Goal: Obtain resource: Download file/media

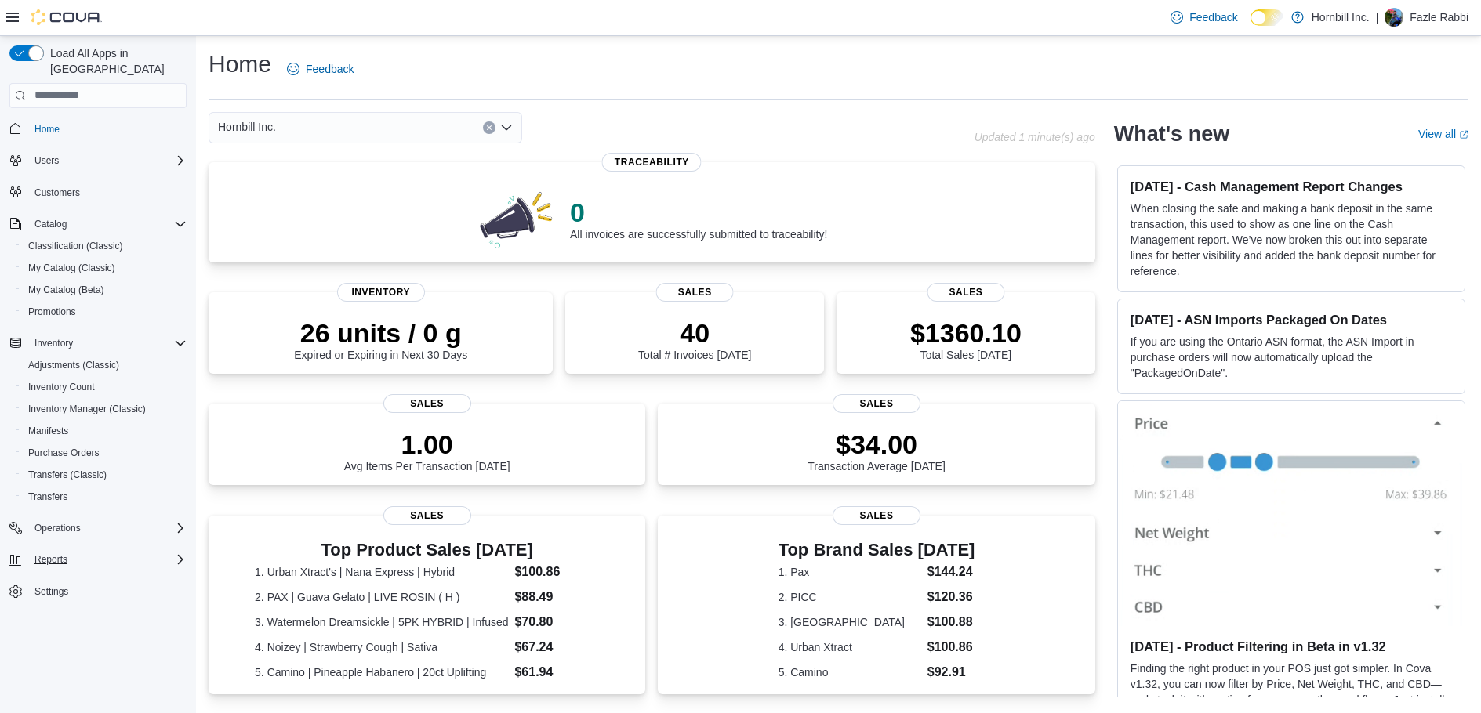
click at [78, 550] on div "Reports" at bounding box center [107, 559] width 158 height 19
click at [58, 638] on span "Reports" at bounding box center [44, 647] width 33 height 19
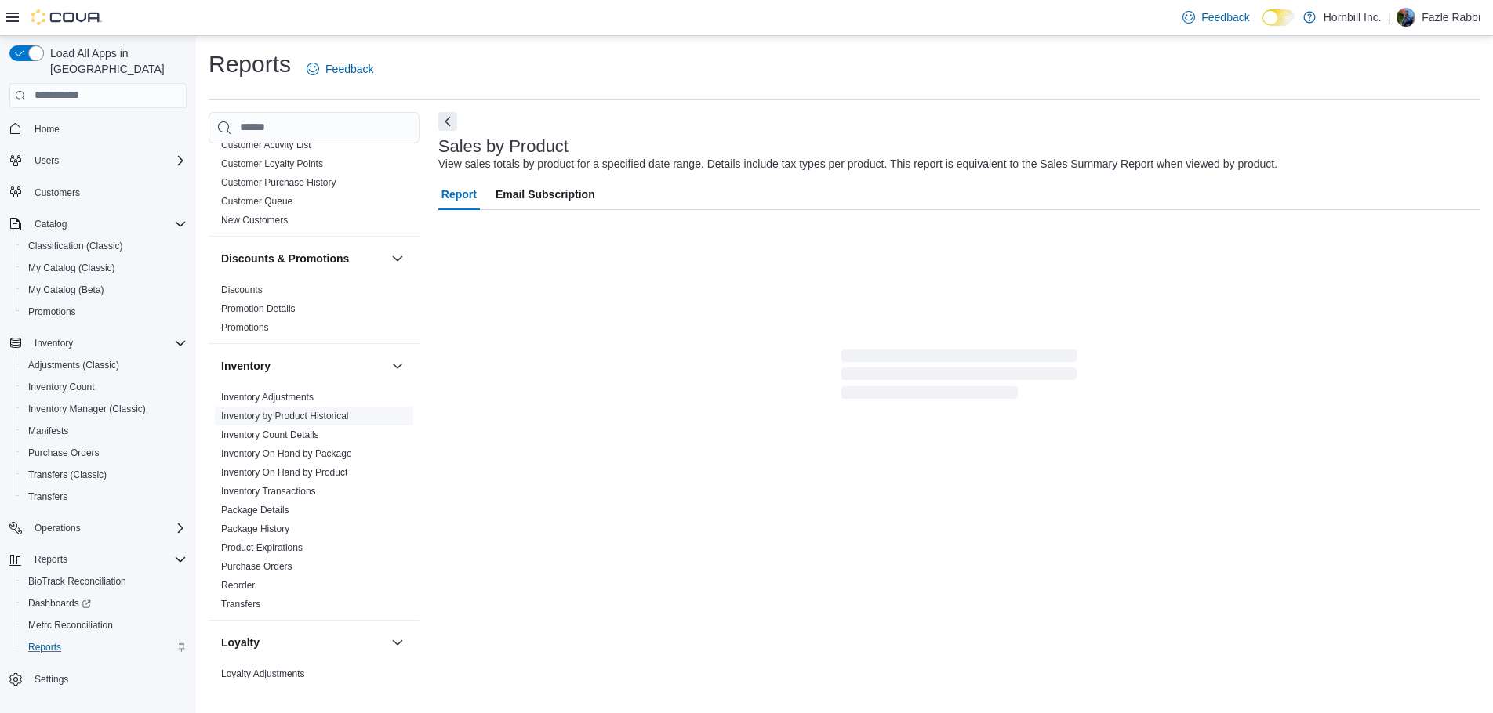
scroll to position [392, 0]
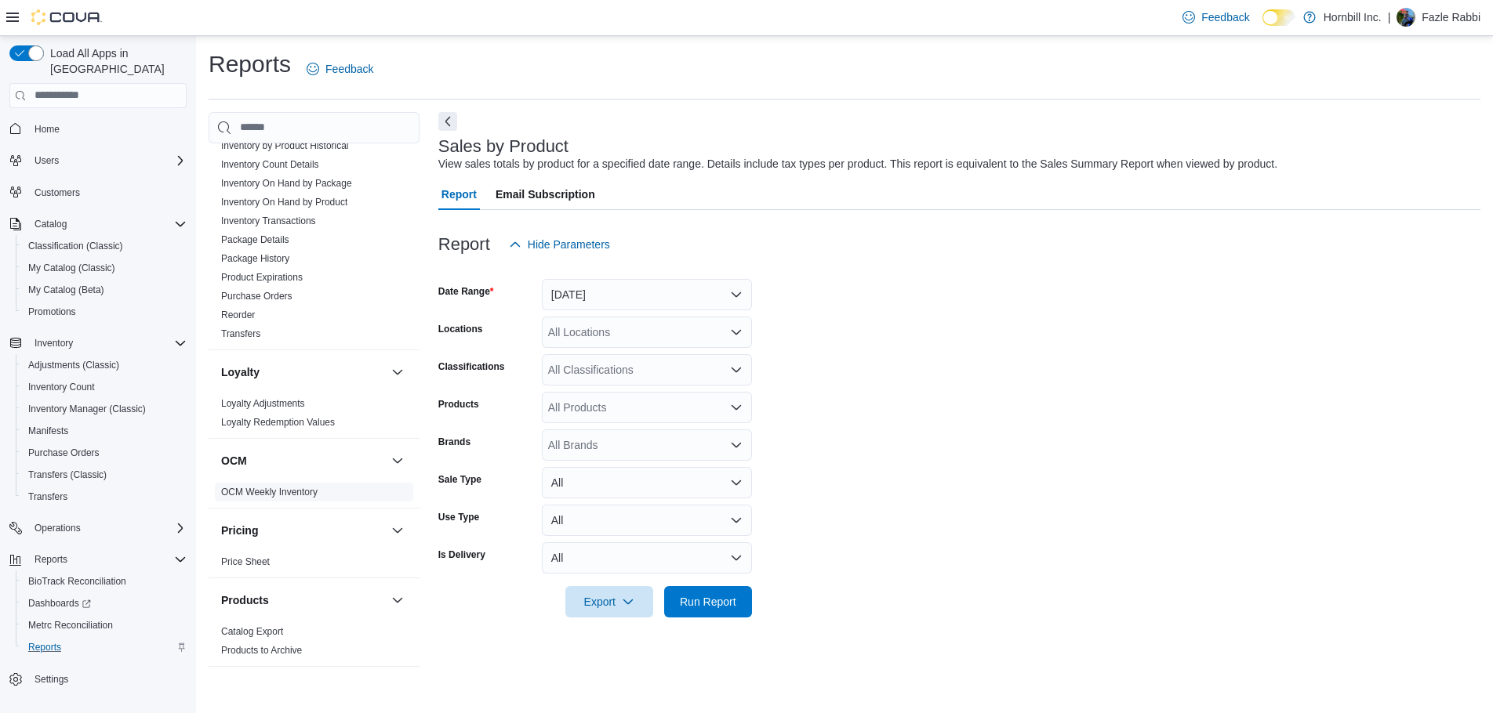
click at [285, 496] on link "OCM Weekly Inventory" at bounding box center [269, 492] width 96 height 11
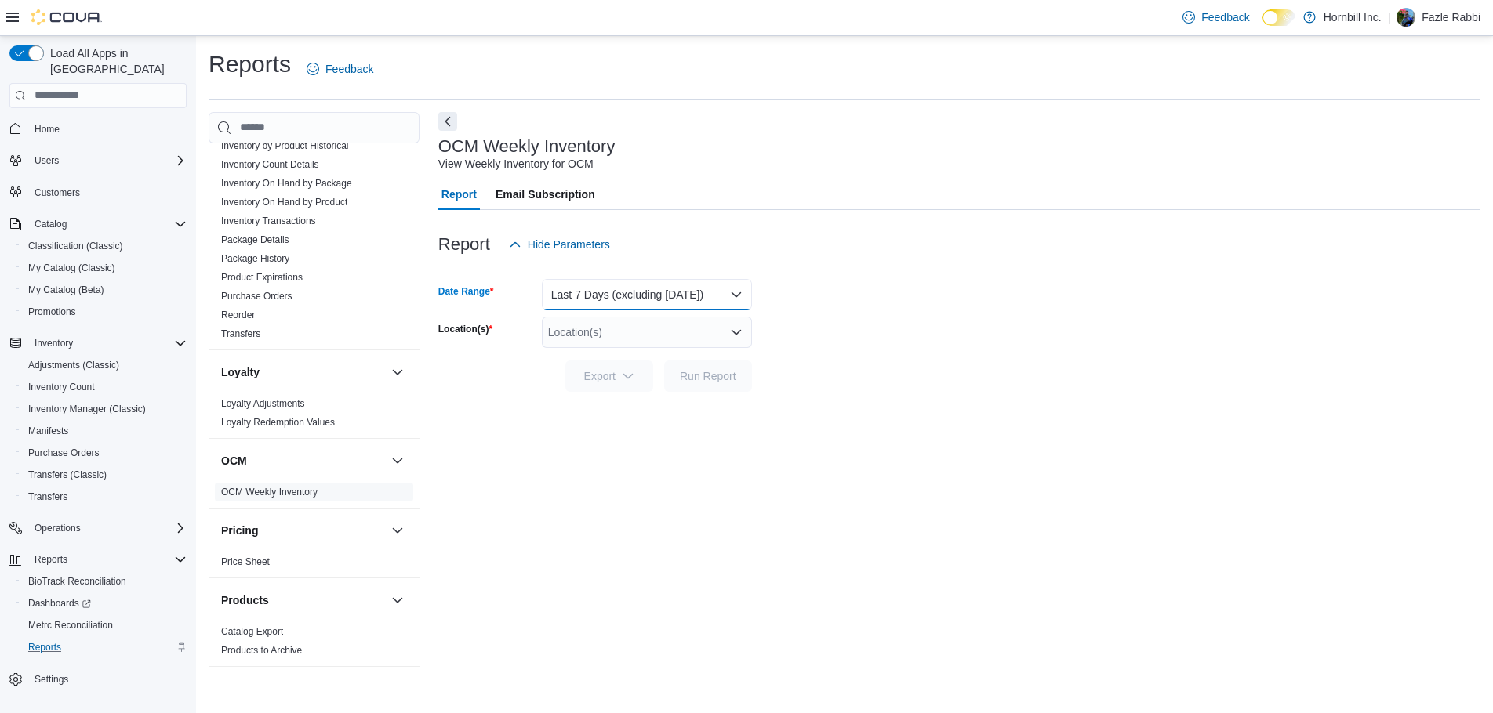
click at [719, 293] on button "Last 7 Days (excluding today)" at bounding box center [647, 294] width 210 height 31
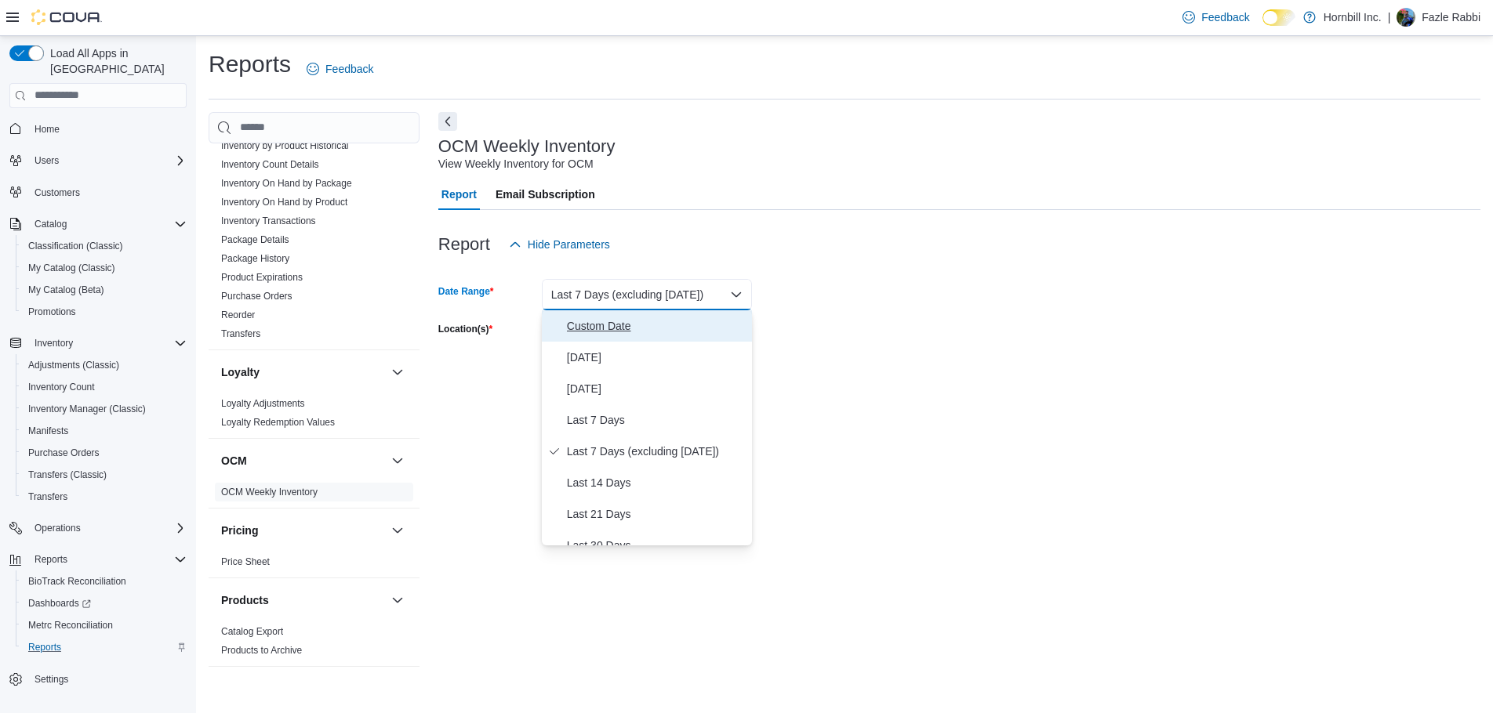
click at [586, 320] on span "Custom Date" at bounding box center [656, 326] width 179 height 19
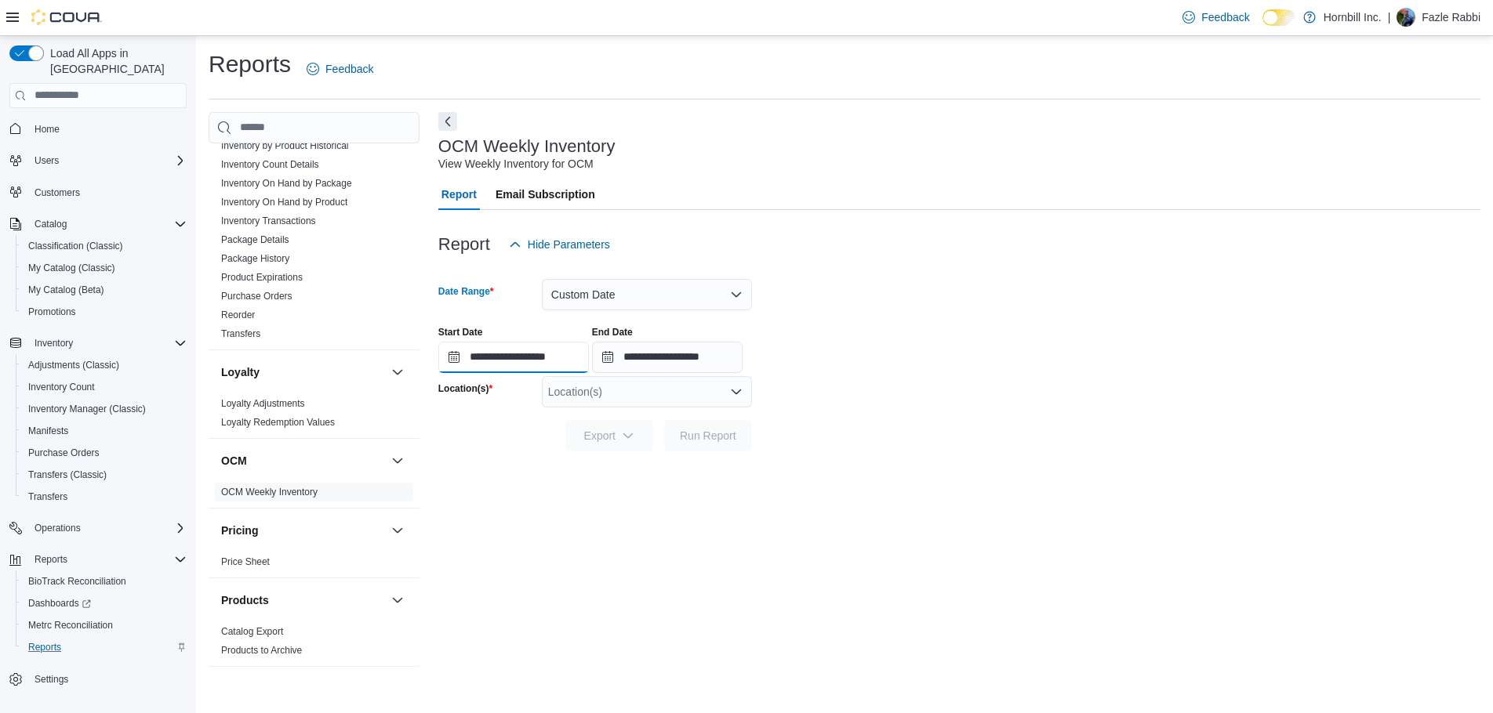
click at [530, 356] on input "**********" at bounding box center [513, 357] width 151 height 31
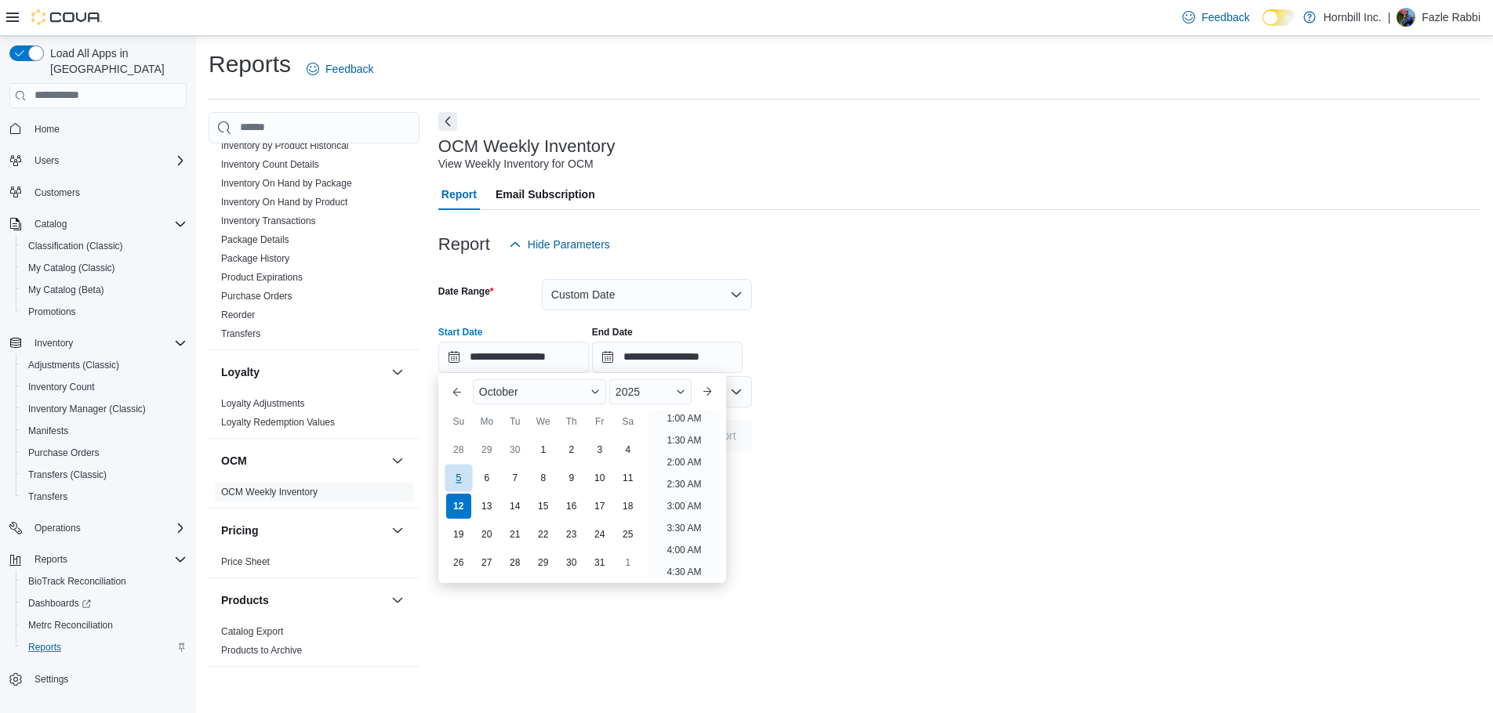
click at [462, 479] on div "5" at bounding box center [457, 477] width 27 height 27
type input "**********"
click at [681, 361] on input "**********" at bounding box center [667, 357] width 151 height 31
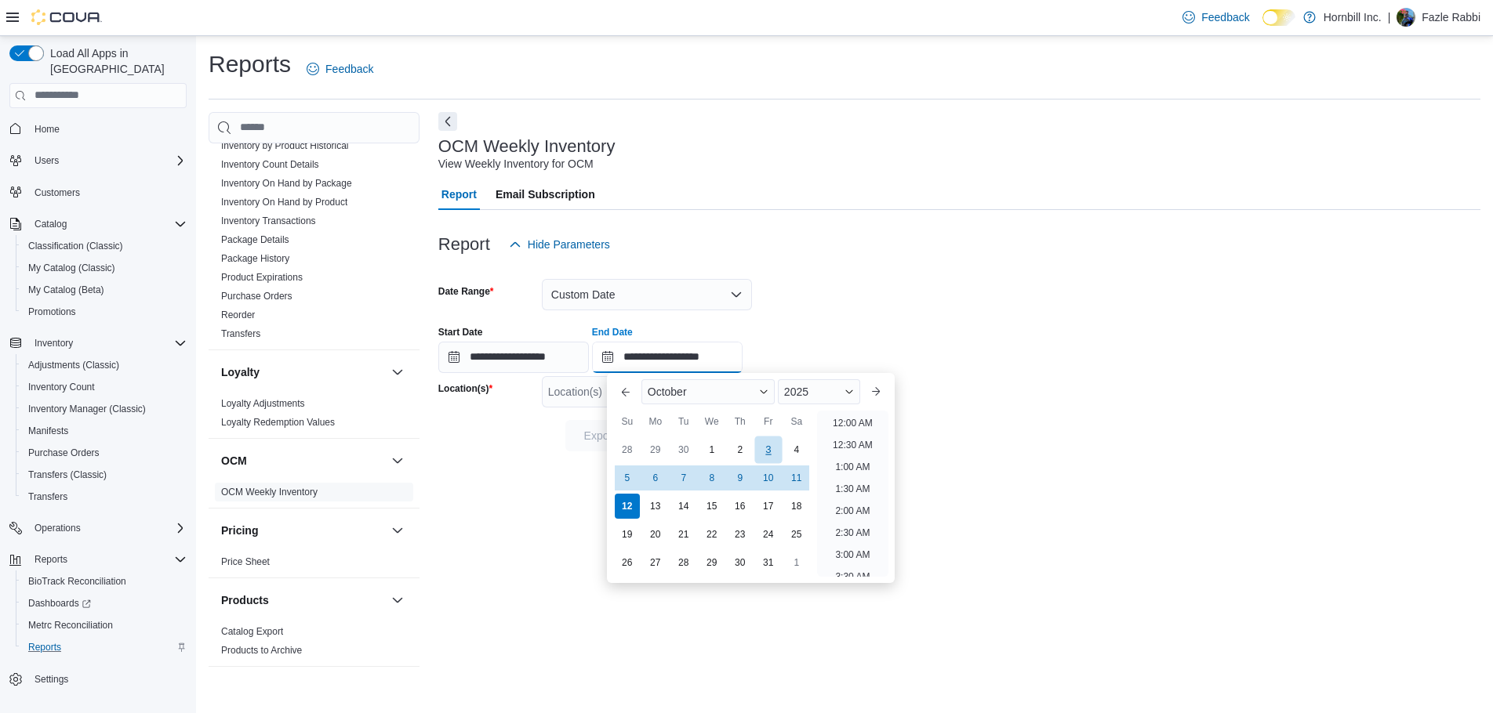
scroll to position [890, 0]
click at [797, 477] on div "11" at bounding box center [795, 477] width 27 height 27
type input "**********"
click at [904, 470] on div "**********" at bounding box center [959, 395] width 1042 height 567
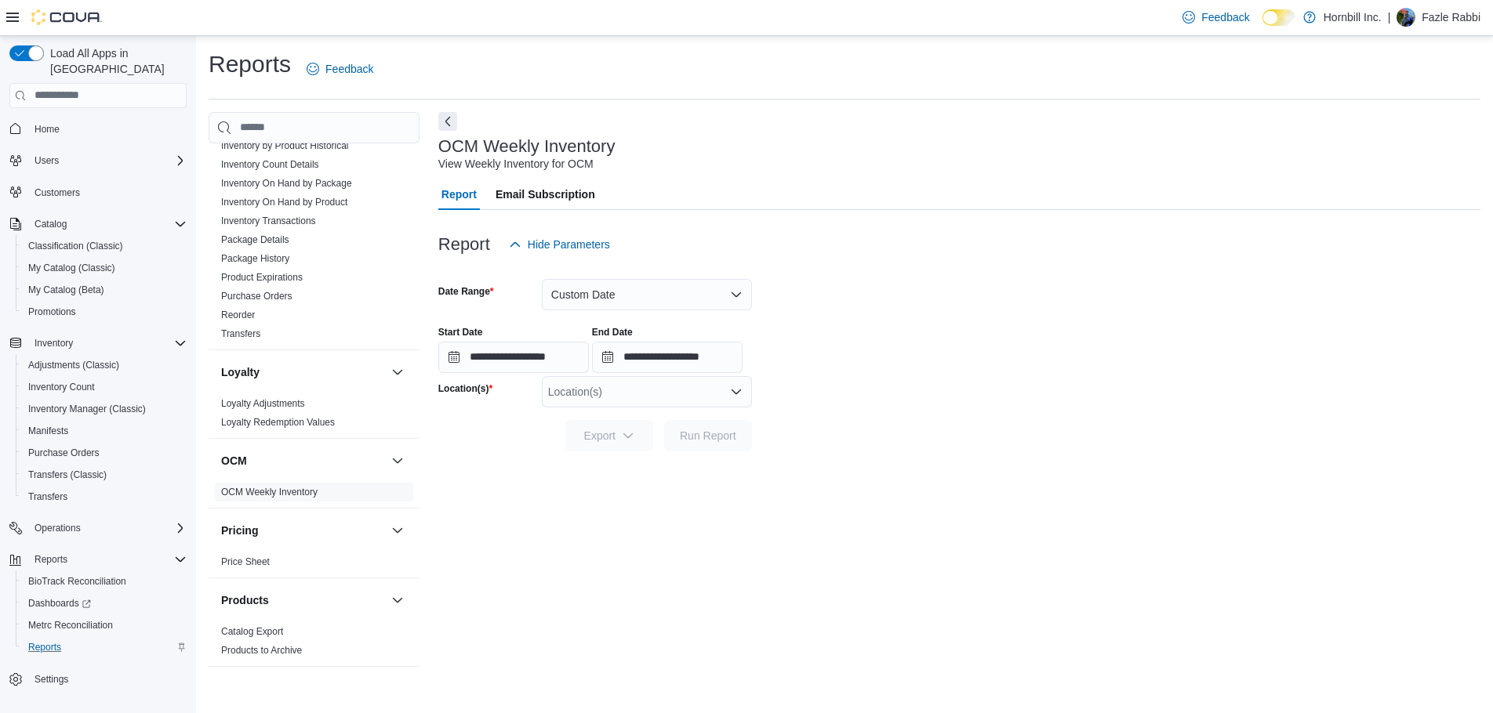
click at [692, 404] on div "Location(s)" at bounding box center [647, 391] width 210 height 31
click at [626, 435] on span "224 1st Ave" at bounding box center [629, 441] width 108 height 16
click at [626, 444] on span "Export" at bounding box center [609, 434] width 69 height 31
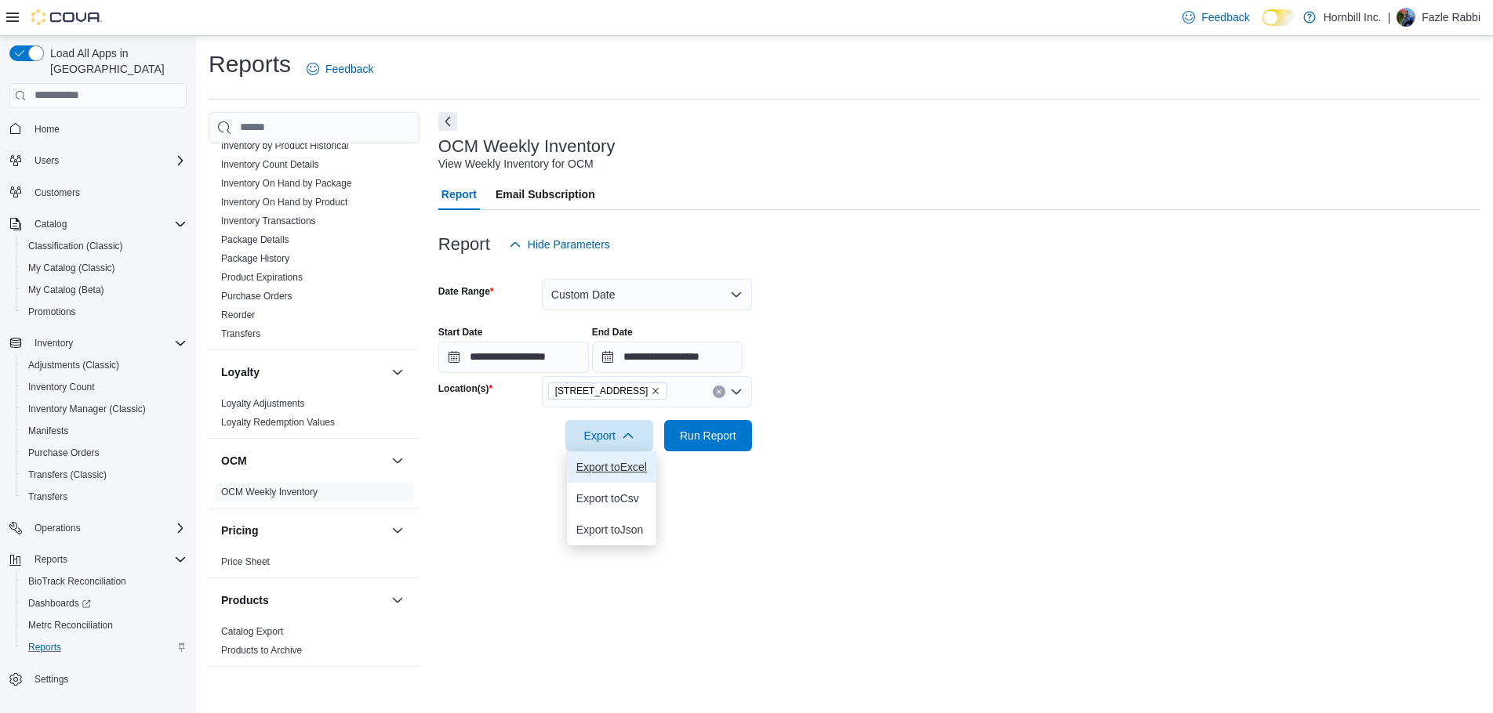
click at [618, 459] on button "Export to Excel" at bounding box center [611, 467] width 89 height 31
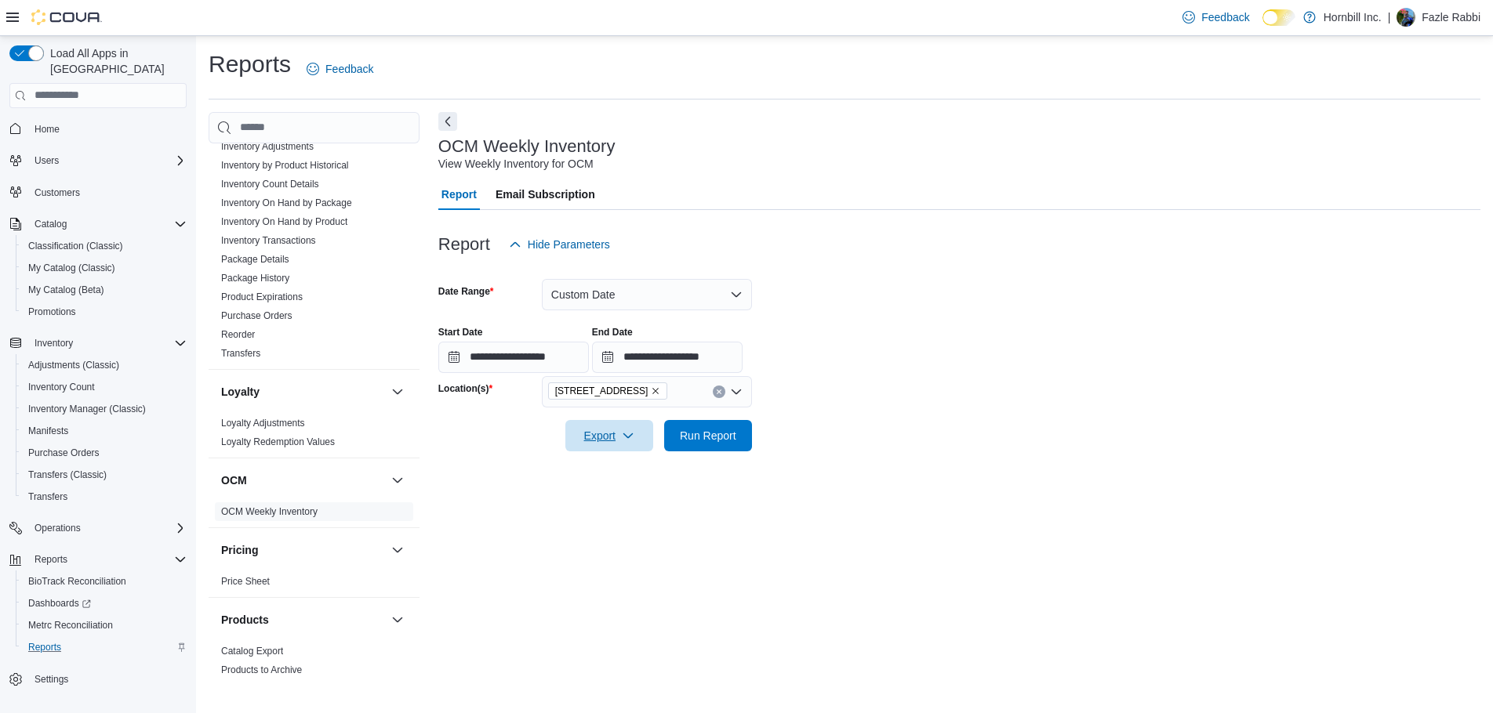
scroll to position [431, 0]
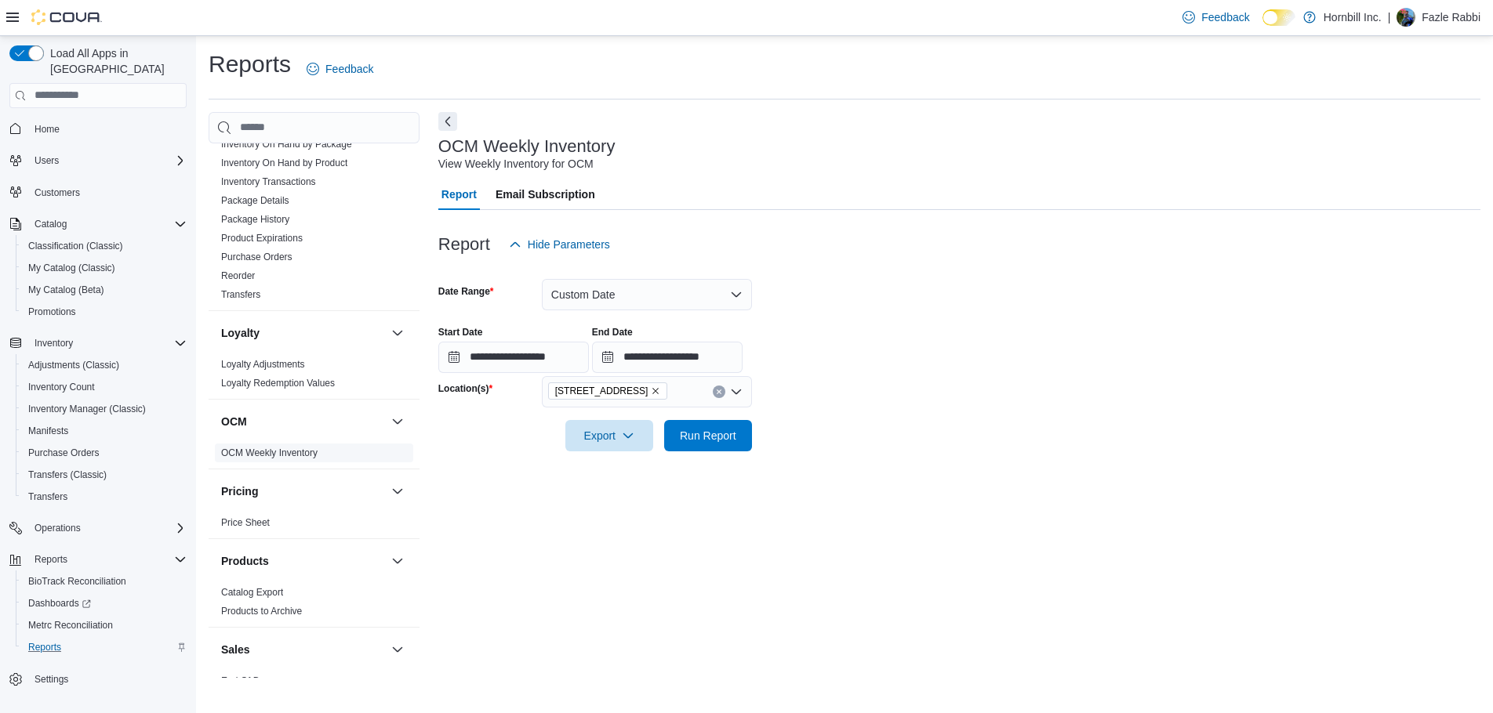
click at [254, 447] on span "OCM Weekly Inventory" at bounding box center [269, 453] width 96 height 13
click at [632, 301] on button "Custom Date" at bounding box center [647, 294] width 210 height 31
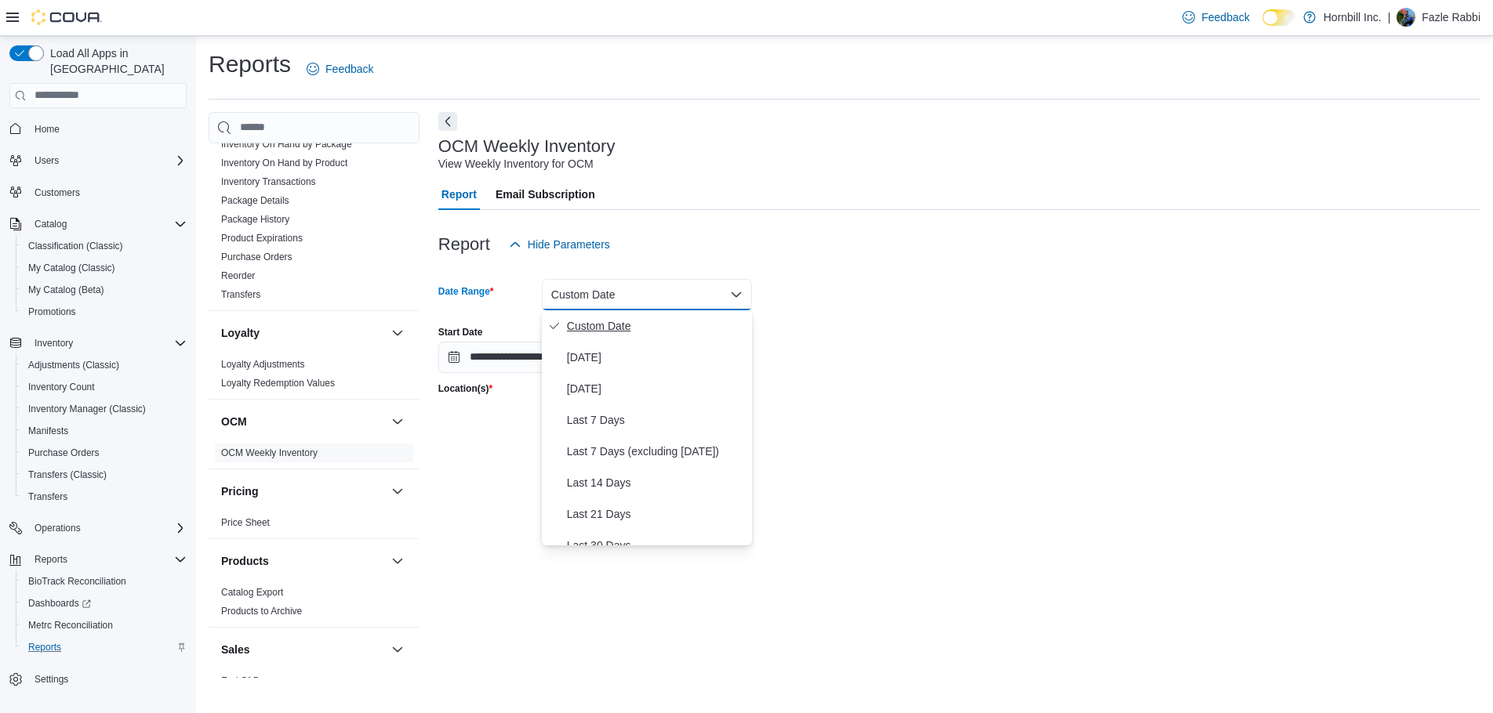
click at [612, 322] on span "Custom Date" at bounding box center [656, 326] width 179 height 19
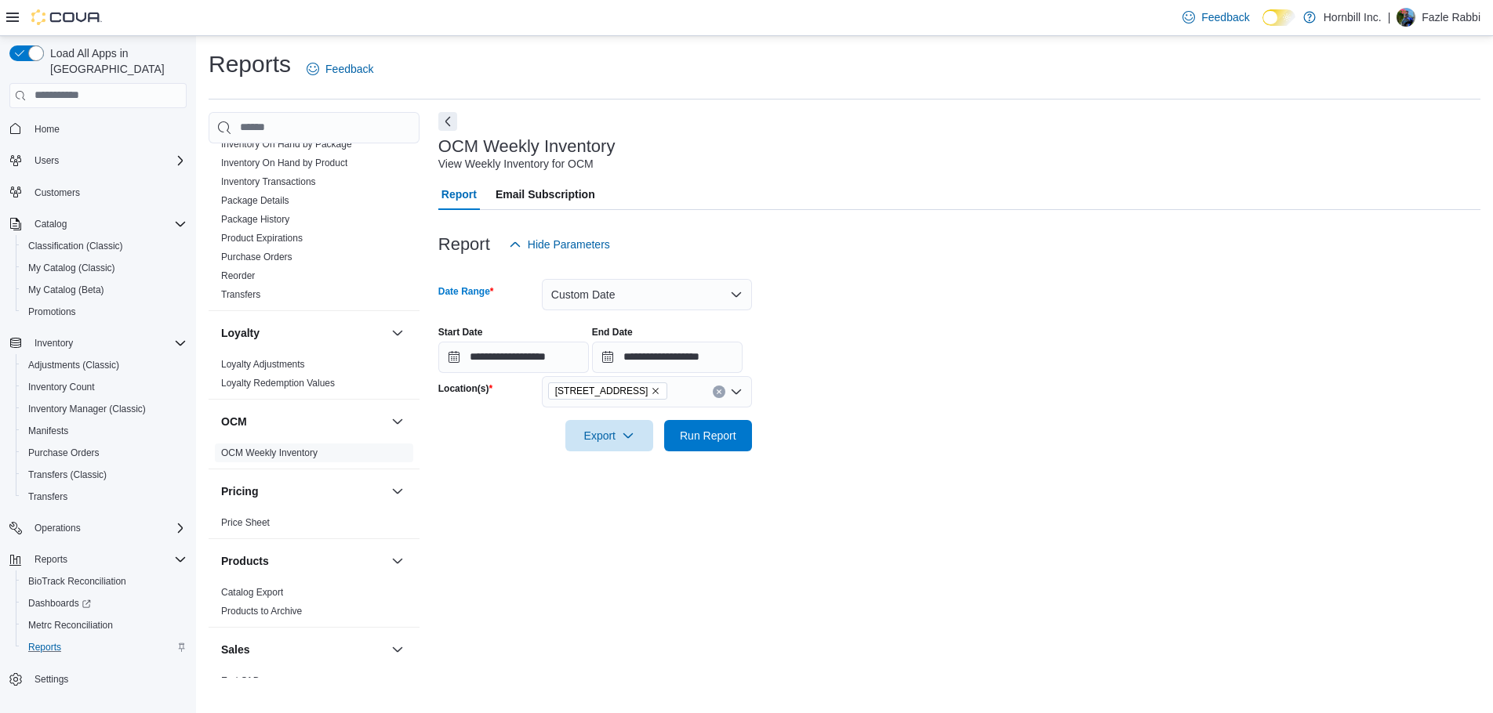
click at [547, 201] on span "Email Subscription" at bounding box center [545, 194] width 100 height 31
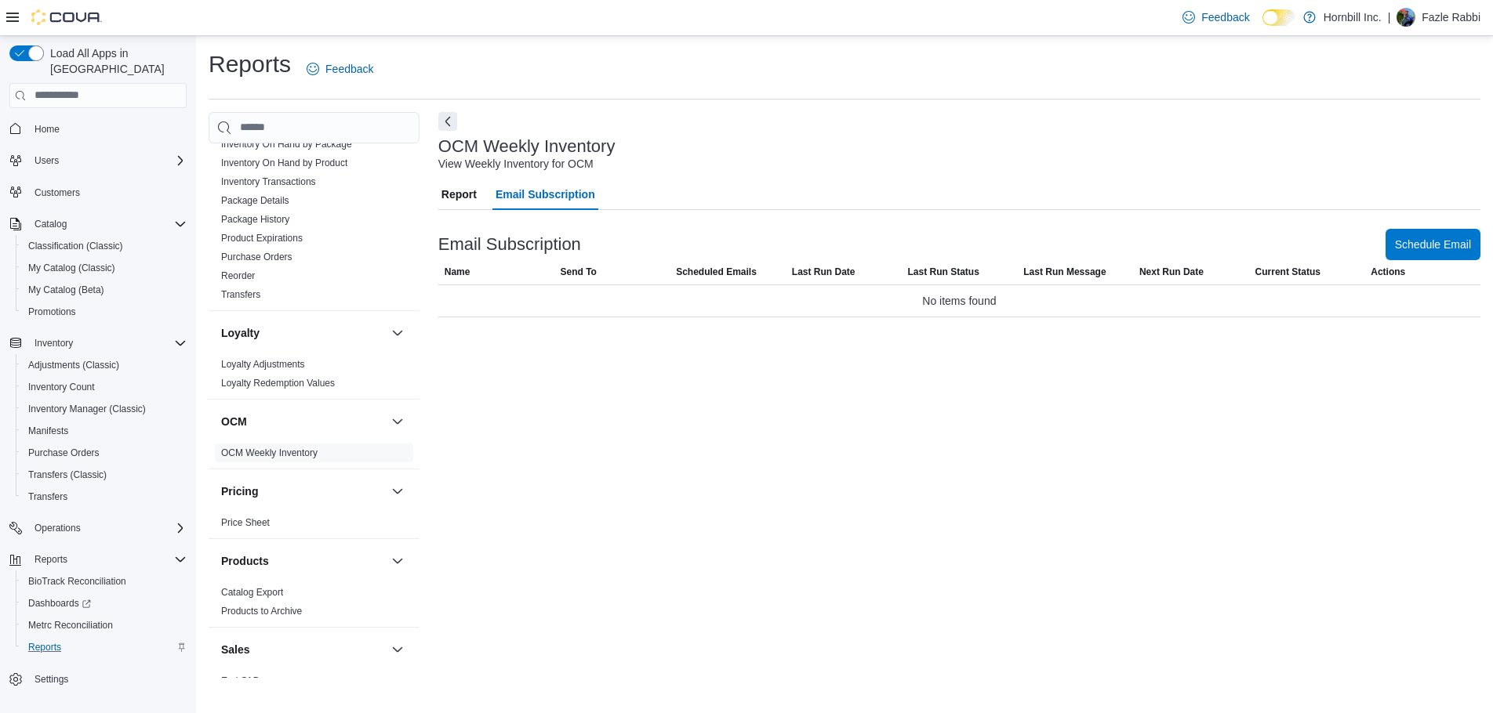
click at [462, 198] on span "Report" at bounding box center [458, 194] width 35 height 31
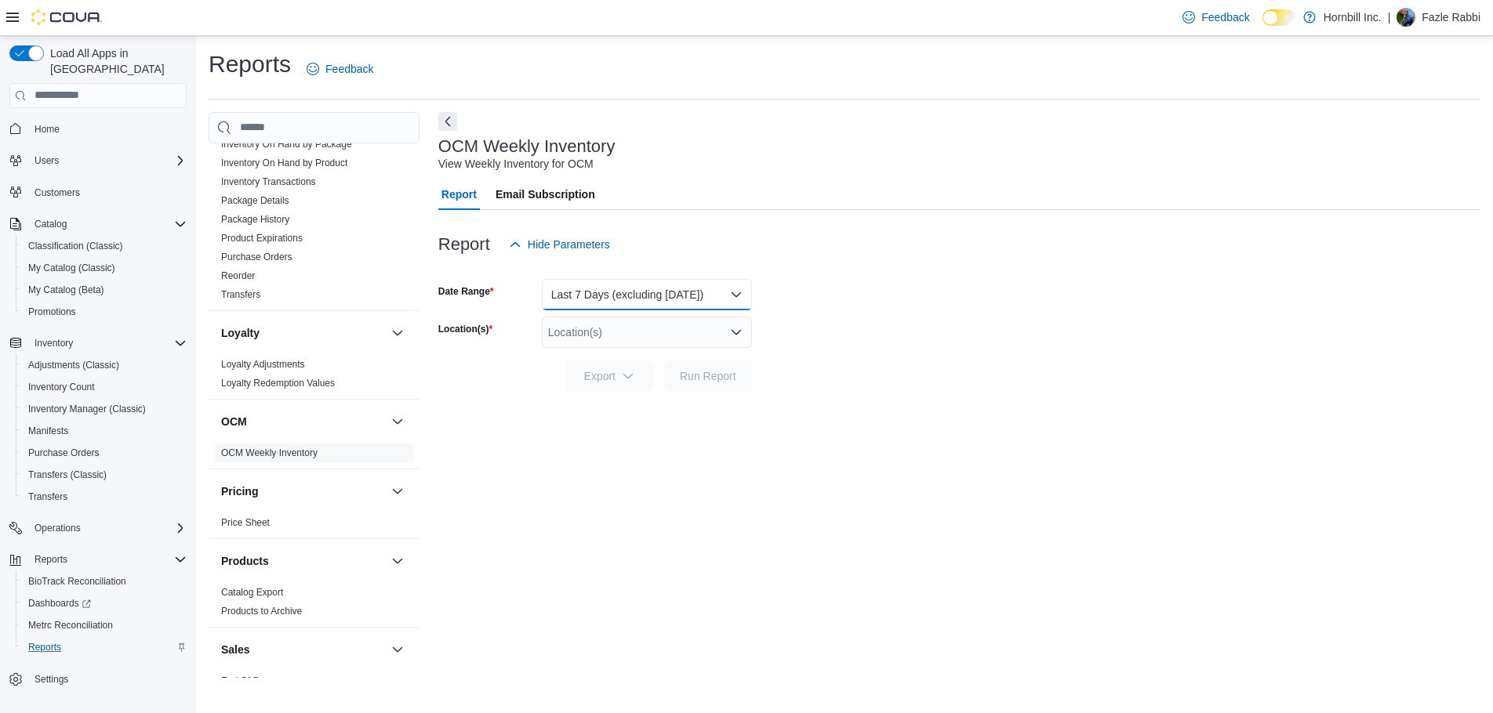
click at [632, 292] on button "Last 7 Days (excluding today)" at bounding box center [647, 294] width 210 height 31
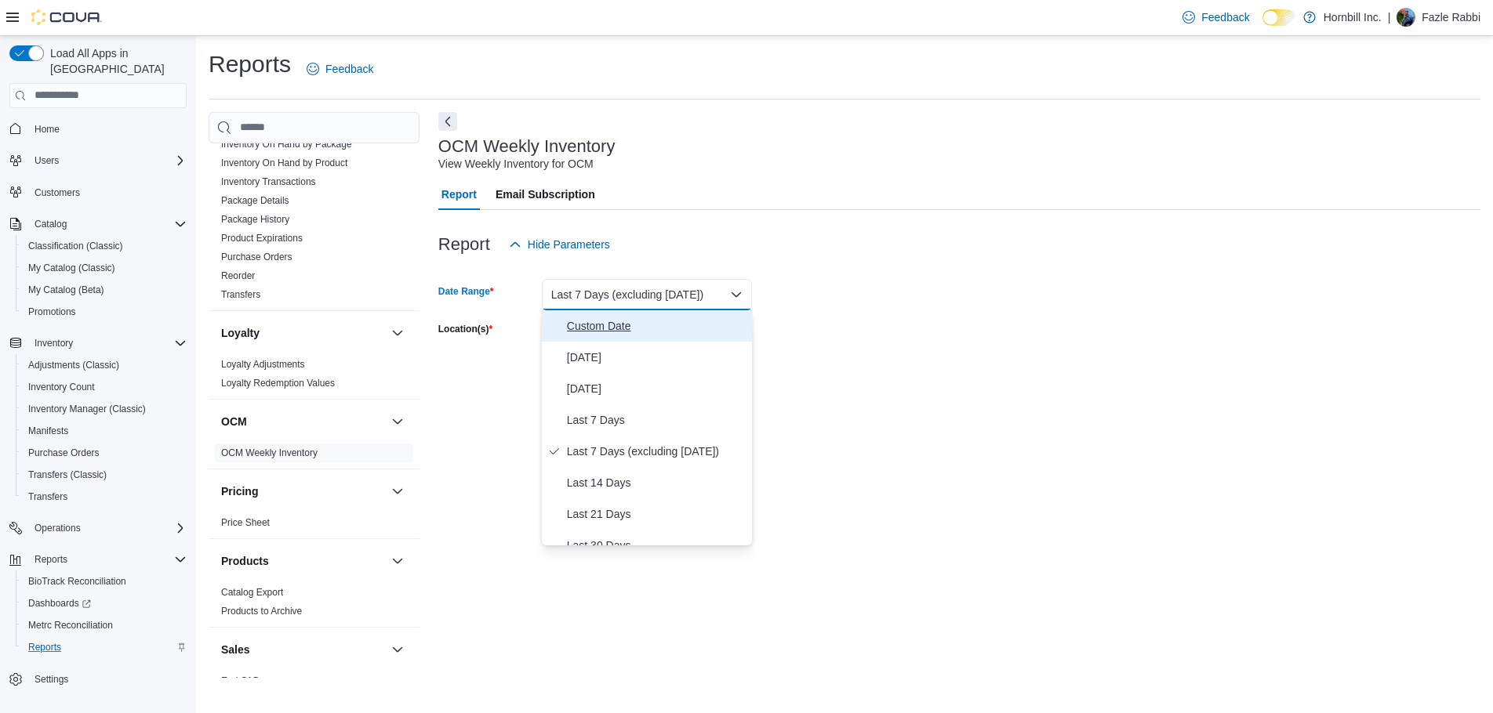
click at [599, 329] on span "Custom Date" at bounding box center [656, 326] width 179 height 19
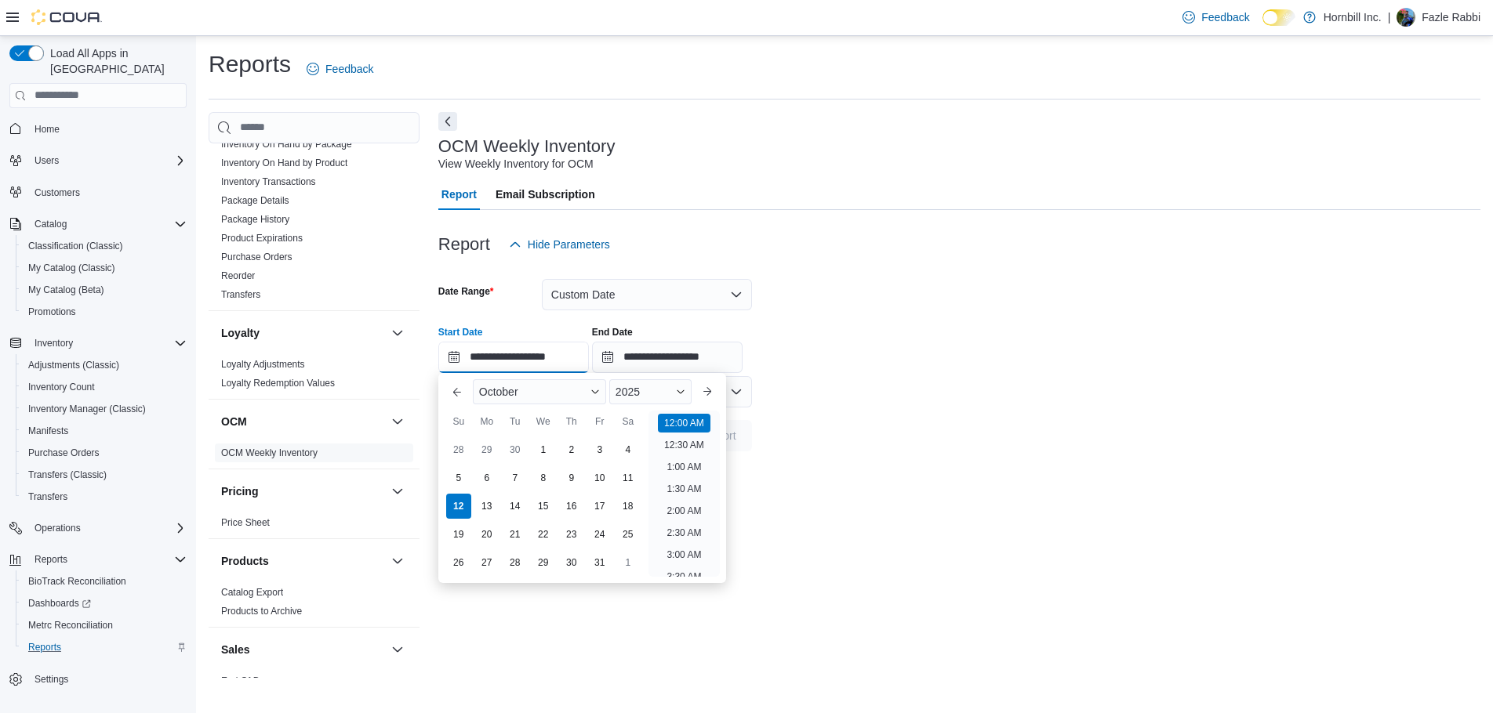
click at [482, 364] on input "**********" at bounding box center [513, 357] width 151 height 31
click at [457, 484] on div "5" at bounding box center [457, 477] width 27 height 27
type input "**********"
click at [649, 351] on input "**********" at bounding box center [667, 357] width 151 height 31
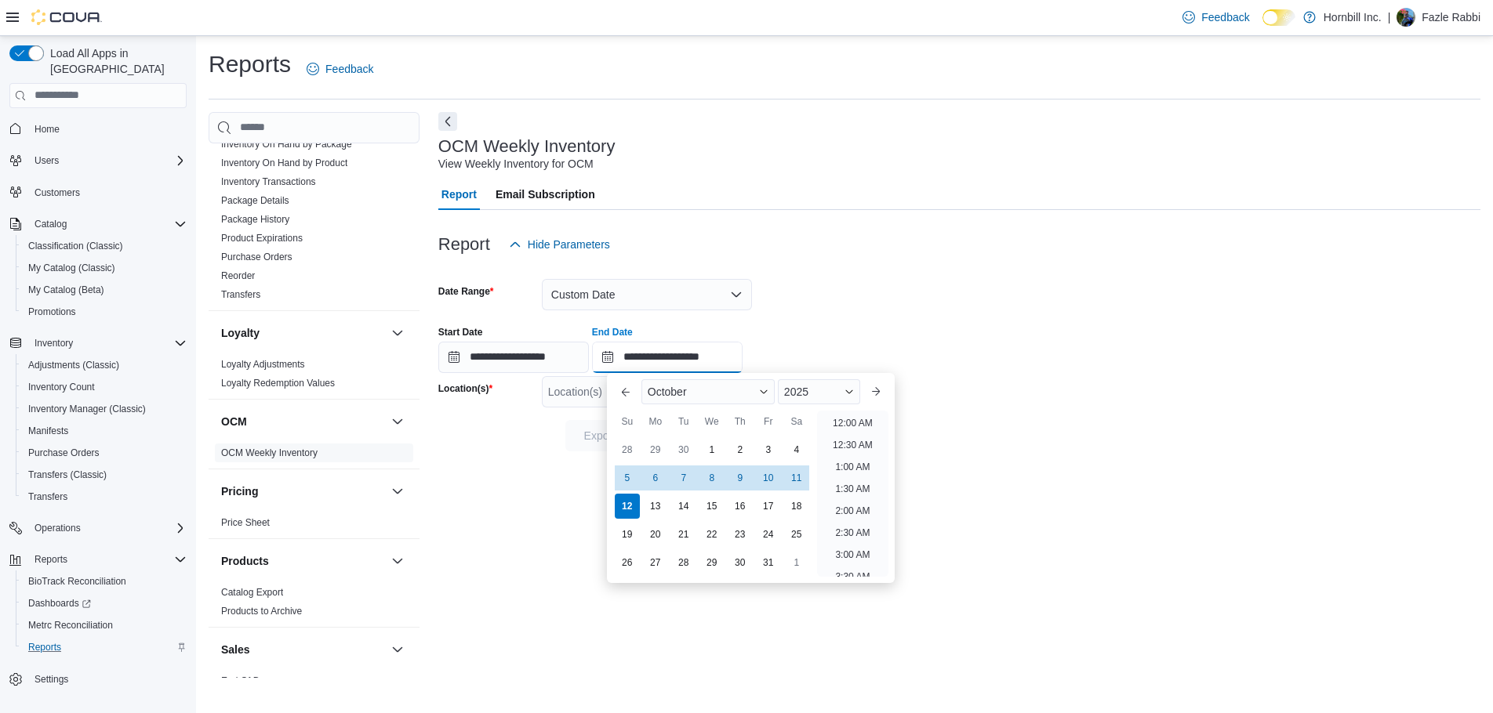
scroll to position [890, 0]
click at [802, 470] on div "11" at bounding box center [795, 477] width 27 height 27
type input "**********"
click at [988, 441] on form "**********" at bounding box center [959, 355] width 1042 height 191
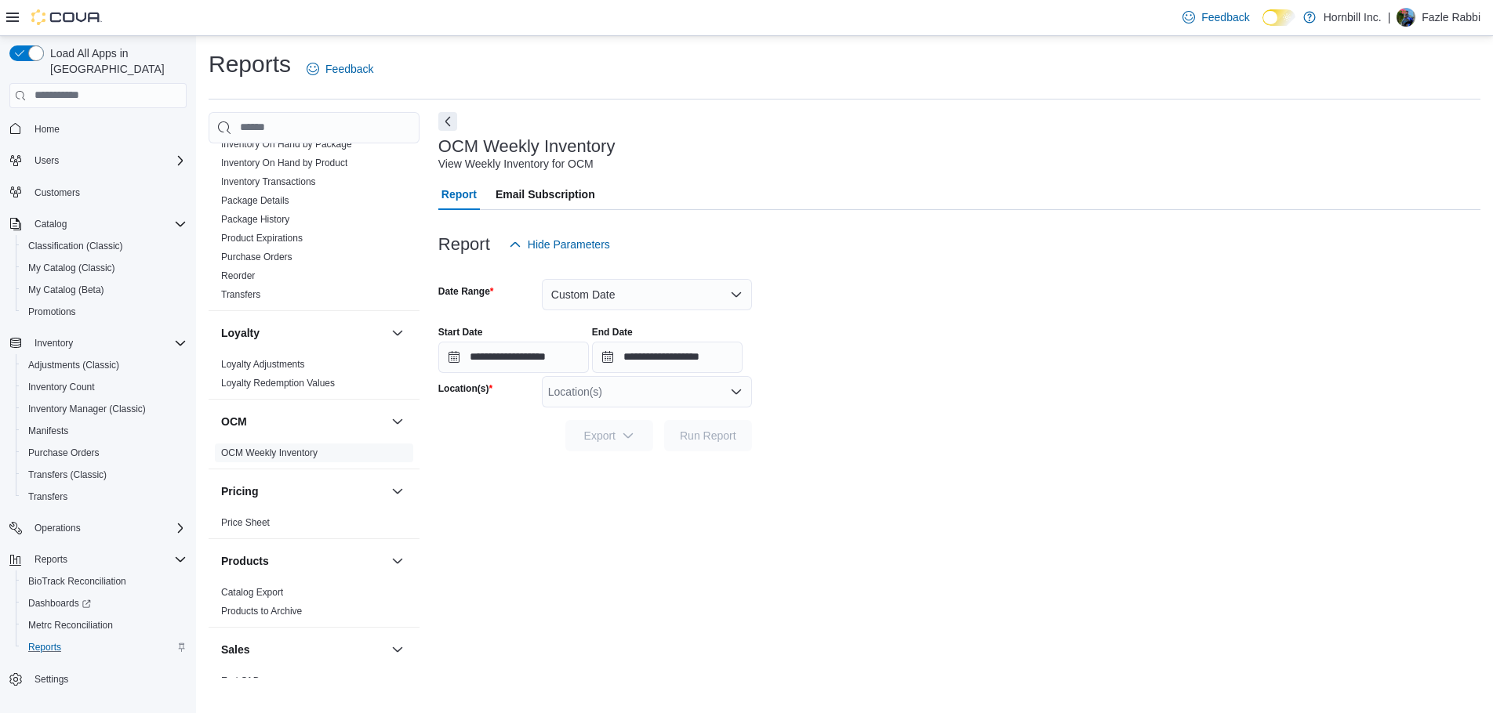
click at [655, 396] on div "Location(s)" at bounding box center [647, 391] width 210 height 31
click at [610, 444] on span "224 1st Ave" at bounding box center [629, 441] width 108 height 16
click at [626, 443] on span "Export" at bounding box center [609, 434] width 69 height 31
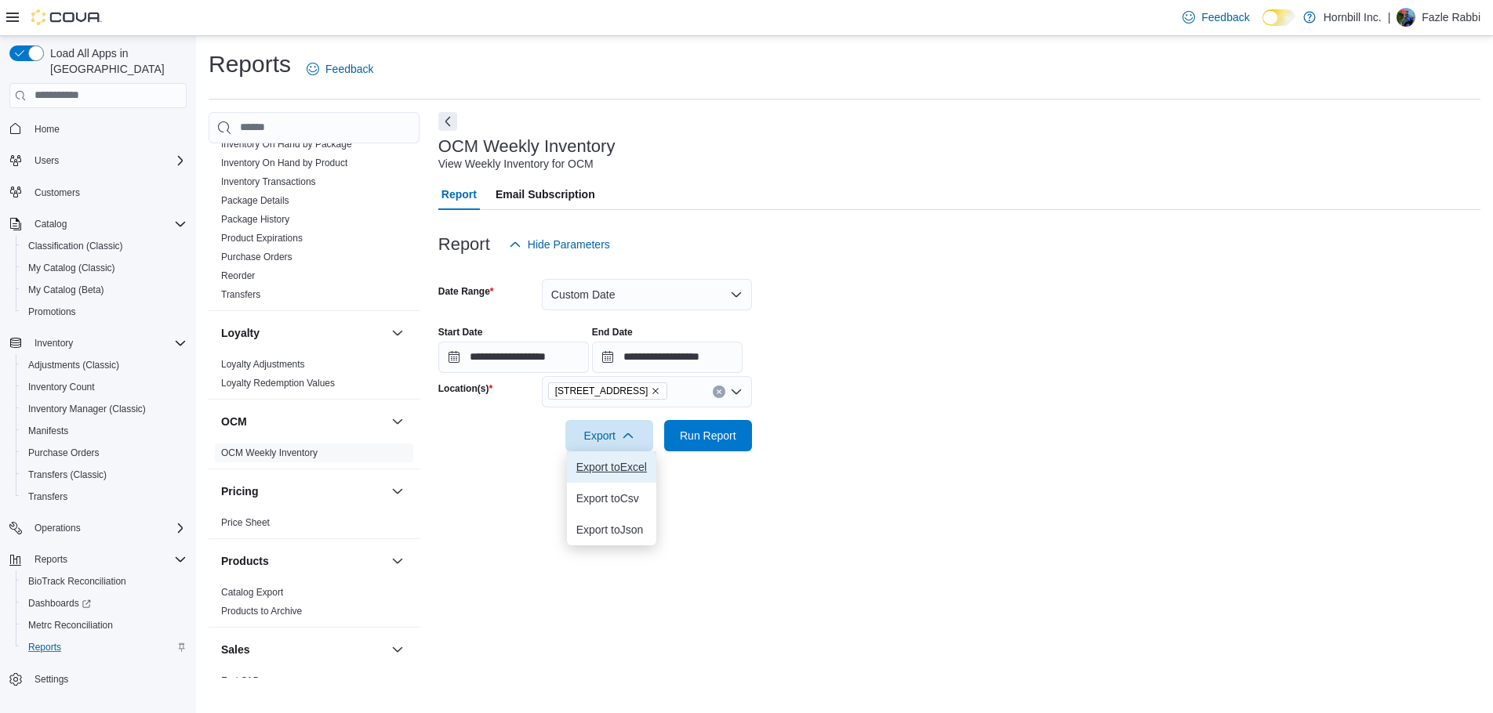
click at [627, 468] on span "Export to Excel" at bounding box center [611, 467] width 71 height 13
click at [49, 123] on span "Home" at bounding box center [46, 129] width 25 height 13
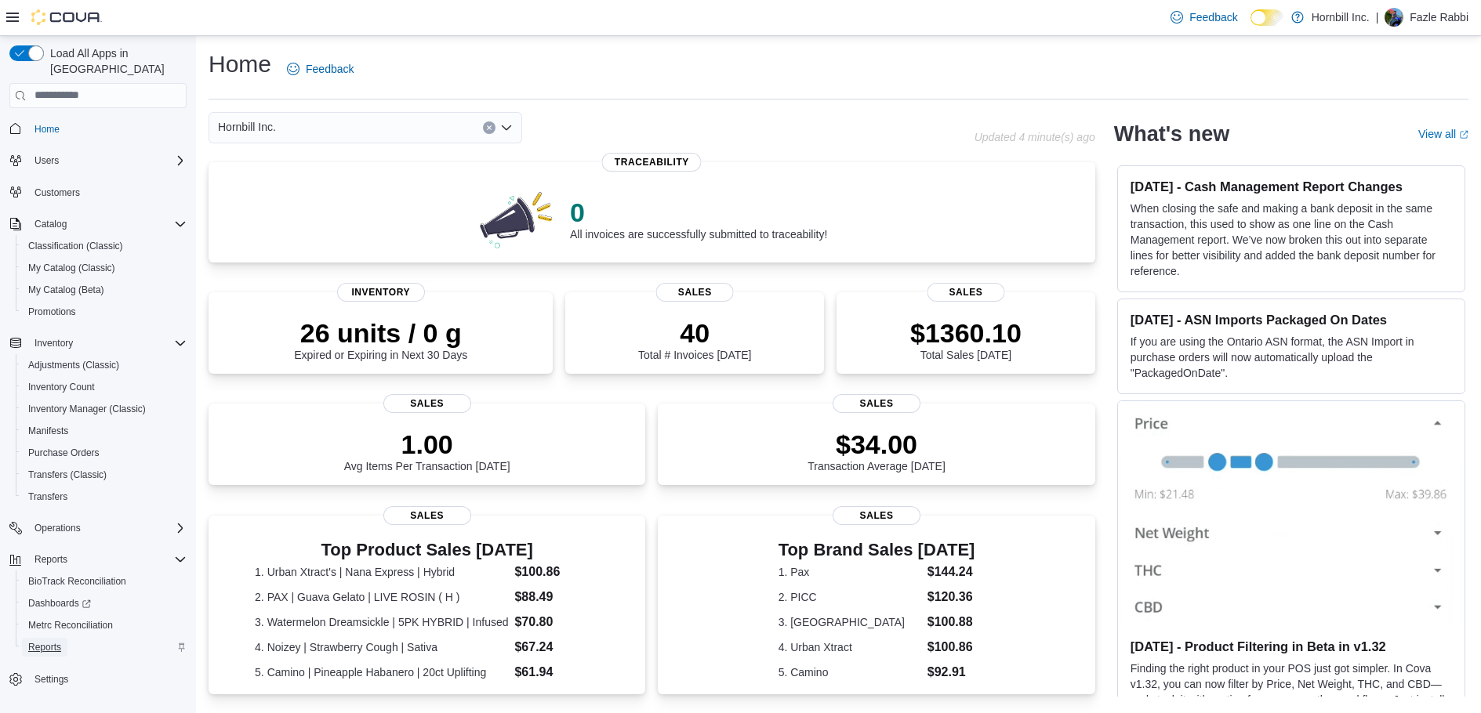
click at [53, 641] on span "Reports" at bounding box center [44, 647] width 33 height 13
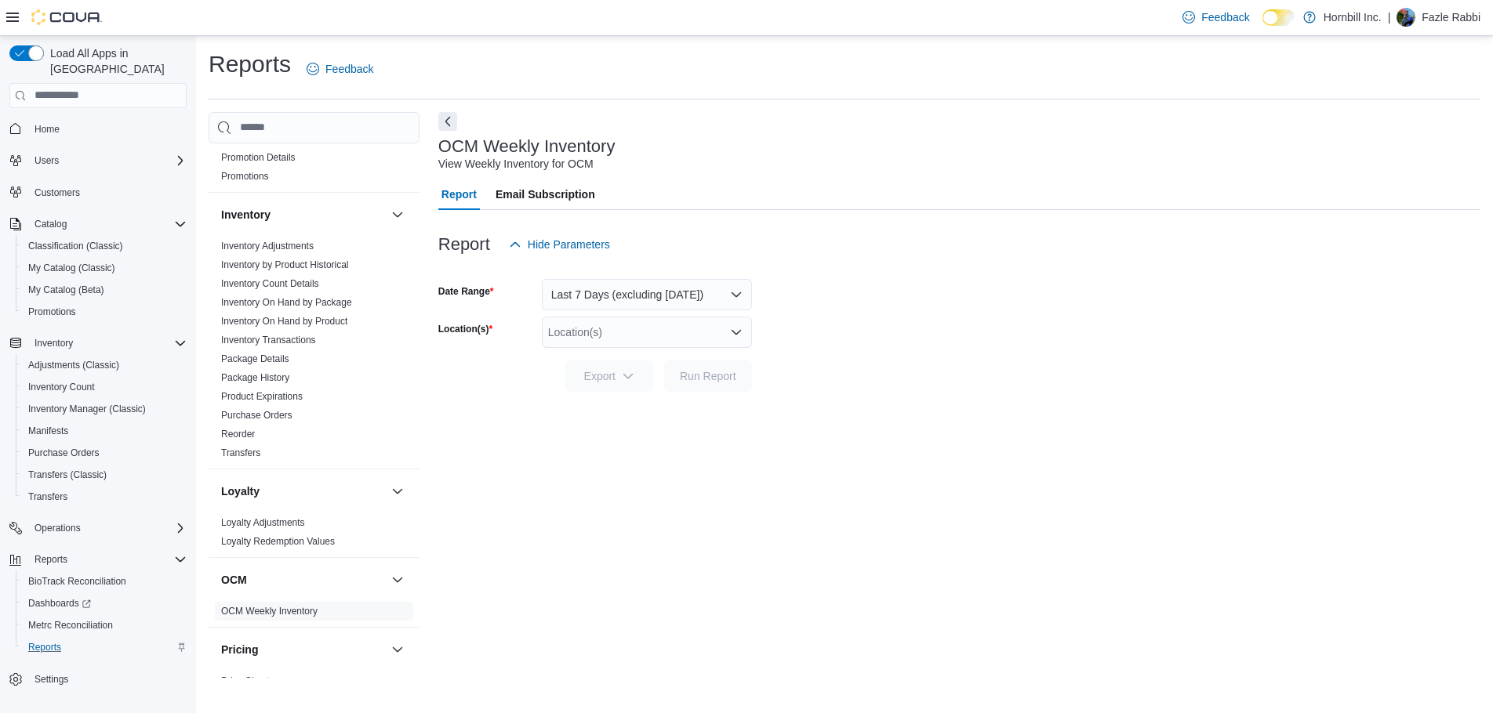
scroll to position [314, 0]
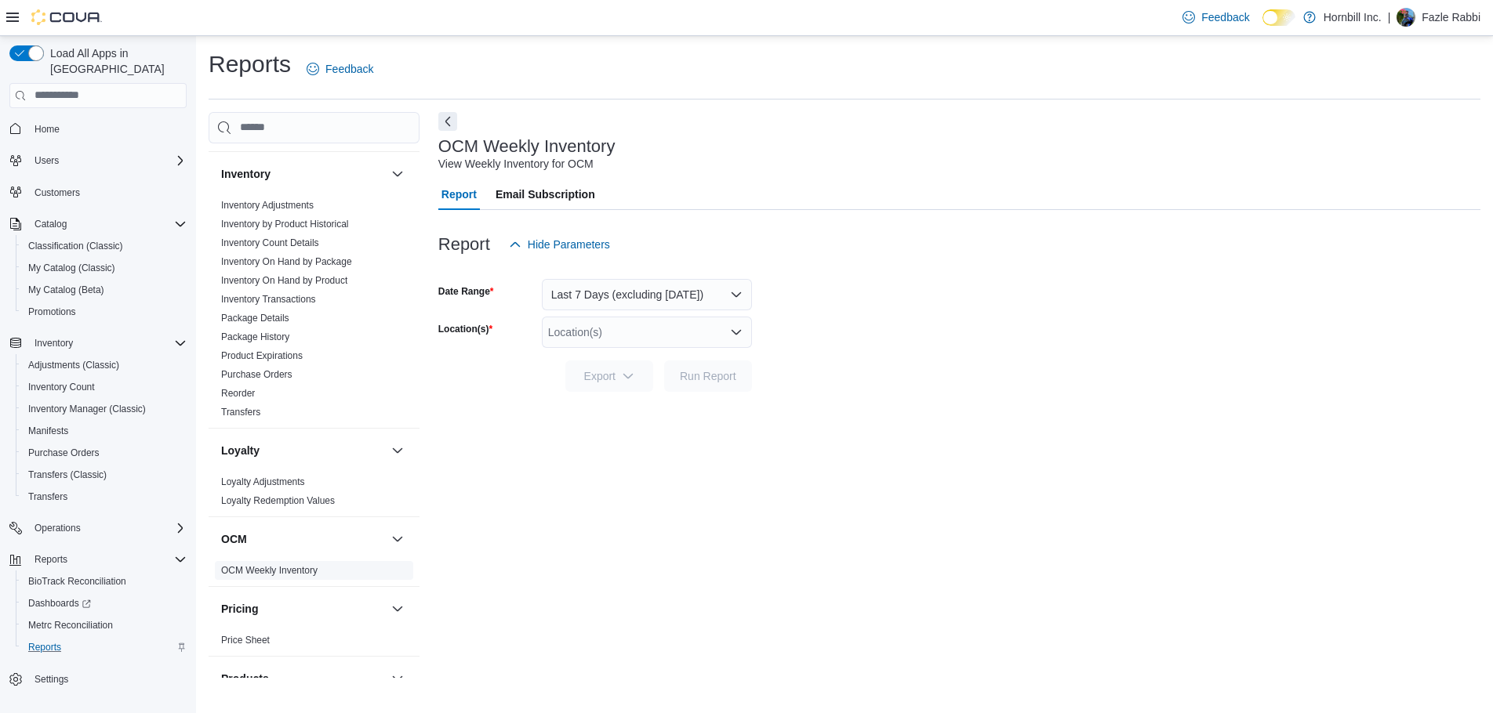
click at [321, 570] on span "OCM Weekly Inventory" at bounding box center [314, 570] width 198 height 19
click at [392, 542] on button "button" at bounding box center [397, 539] width 19 height 19
click at [241, 541] on h3 "OCM" at bounding box center [234, 539] width 26 height 16
click at [254, 568] on link "OCM Weekly Inventory" at bounding box center [269, 570] width 96 height 11
click at [737, 296] on button "Last 7 Days (excluding today)" at bounding box center [647, 294] width 210 height 31
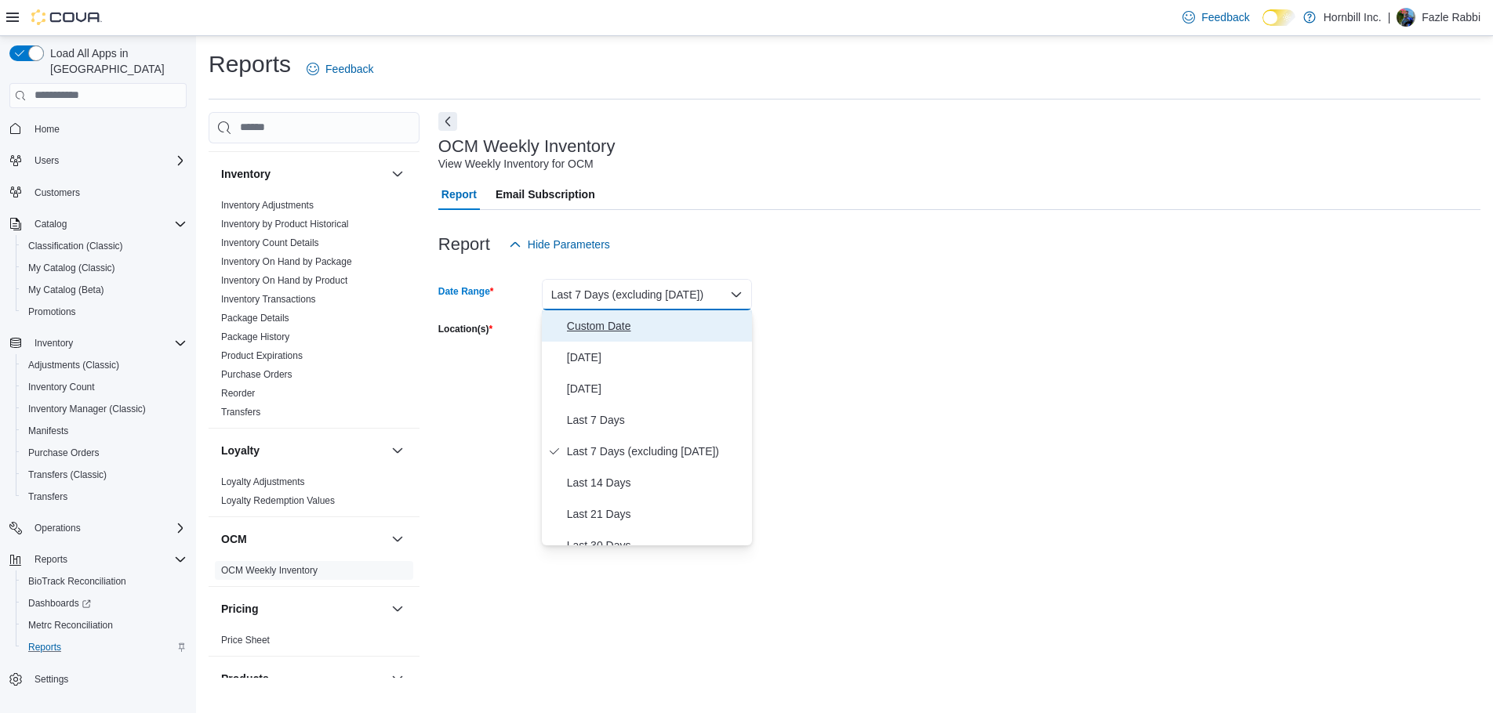
click at [607, 325] on span "Custom Date" at bounding box center [656, 326] width 179 height 19
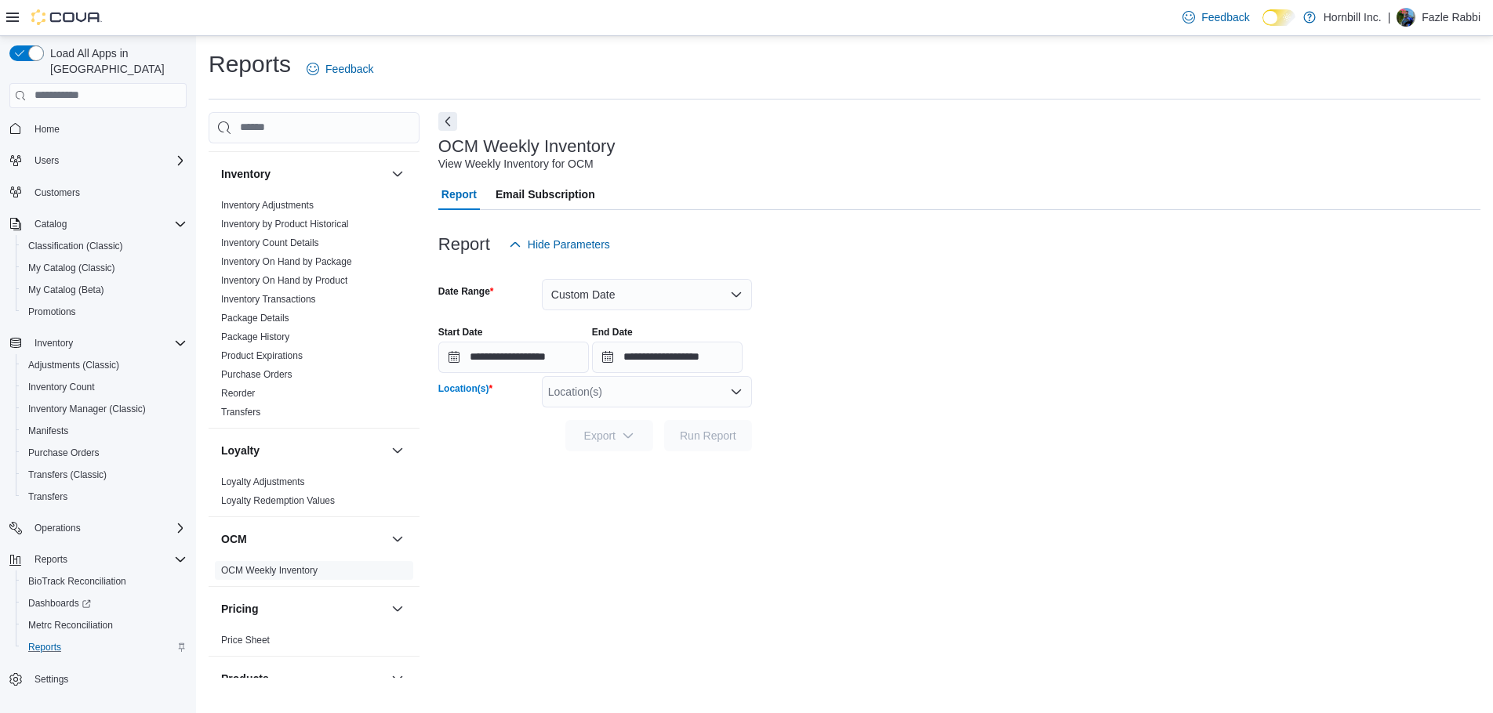
click at [734, 396] on icon "Open list of options" at bounding box center [736, 392] width 13 height 13
click at [608, 447] on span "224 1st Ave" at bounding box center [629, 441] width 108 height 16
click at [1012, 285] on form "**********" at bounding box center [959, 355] width 1042 height 191
click at [625, 437] on icon "button" at bounding box center [628, 435] width 13 height 13
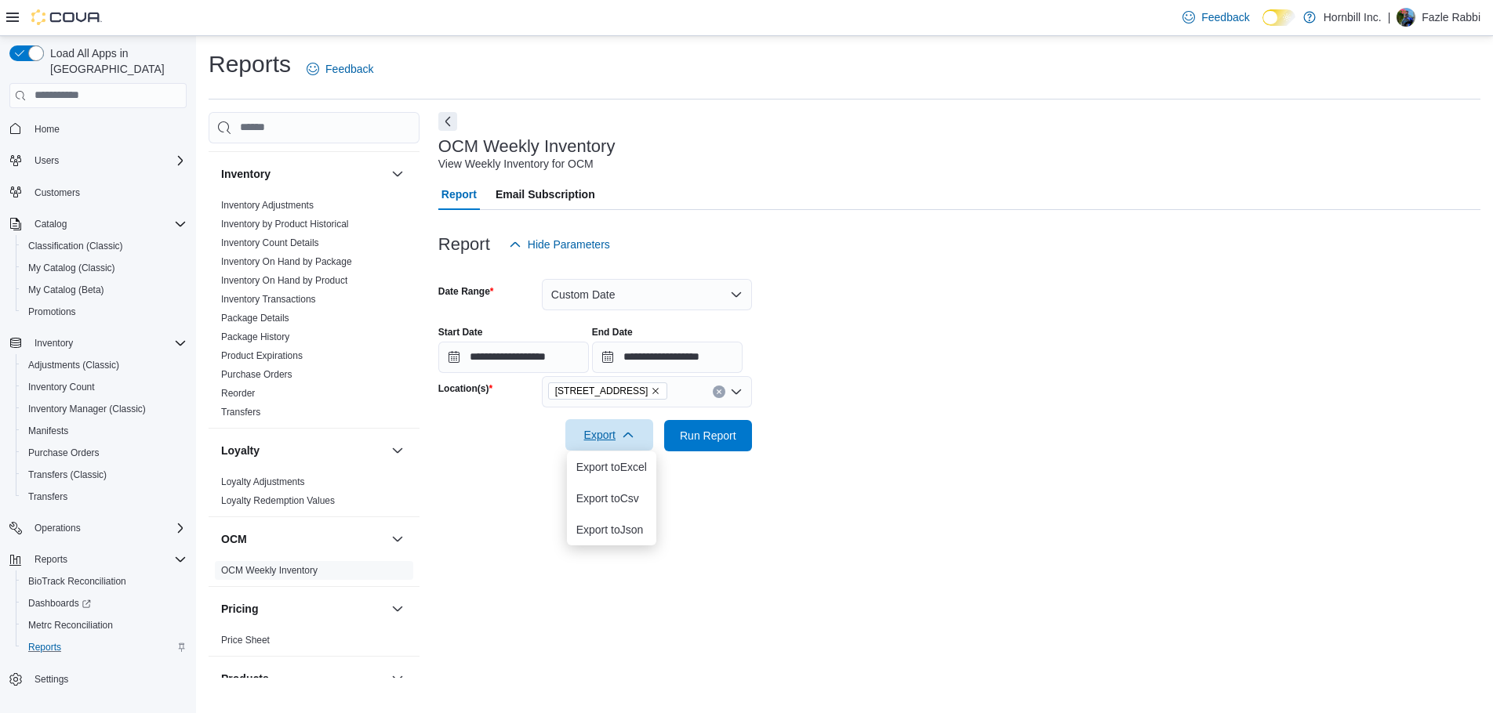
click at [628, 434] on icon "button" at bounding box center [628, 435] width 13 height 13
click at [594, 438] on span "Export" at bounding box center [609, 434] width 69 height 31
click at [614, 472] on span "Export to Excel" at bounding box center [611, 467] width 71 height 13
click at [53, 120] on span "Home" at bounding box center [46, 129] width 25 height 19
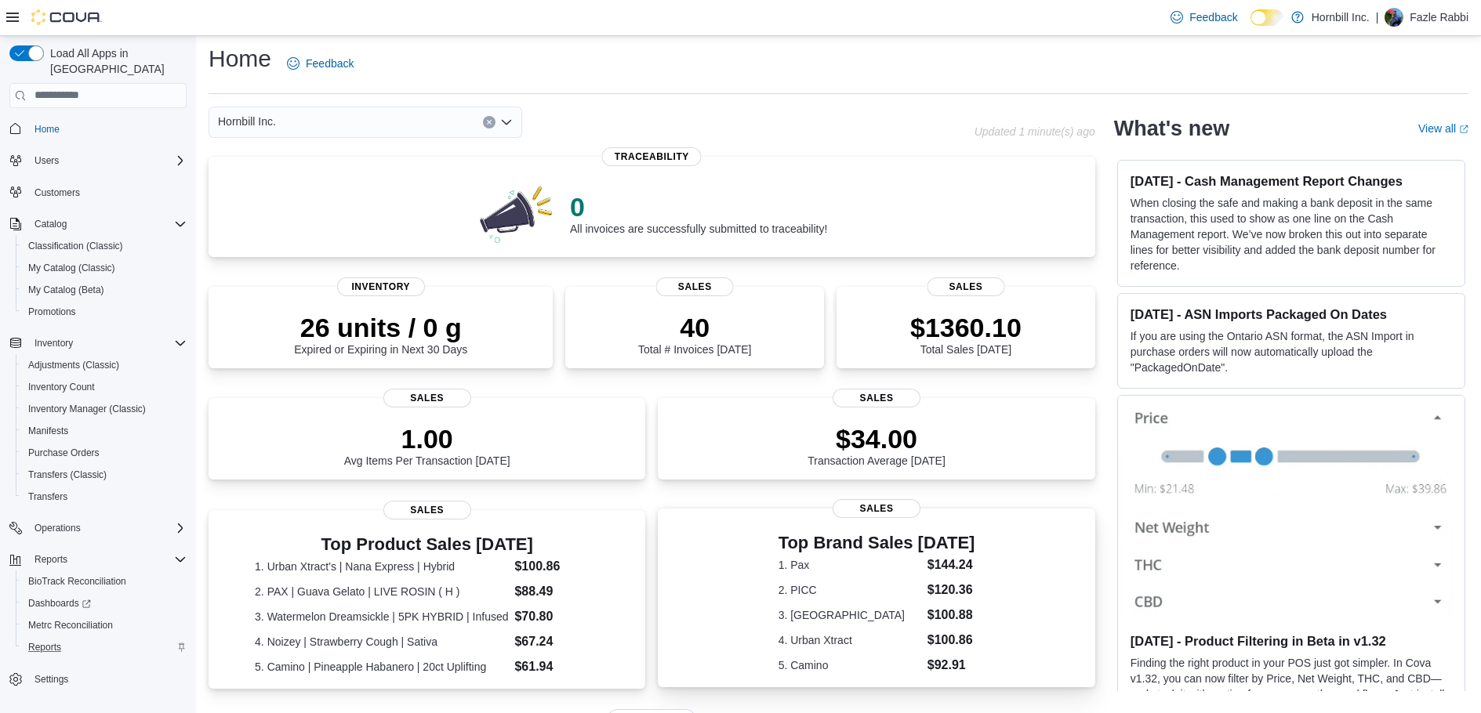
scroll to position [352, 0]
